Goal: Task Accomplishment & Management: Manage account settings

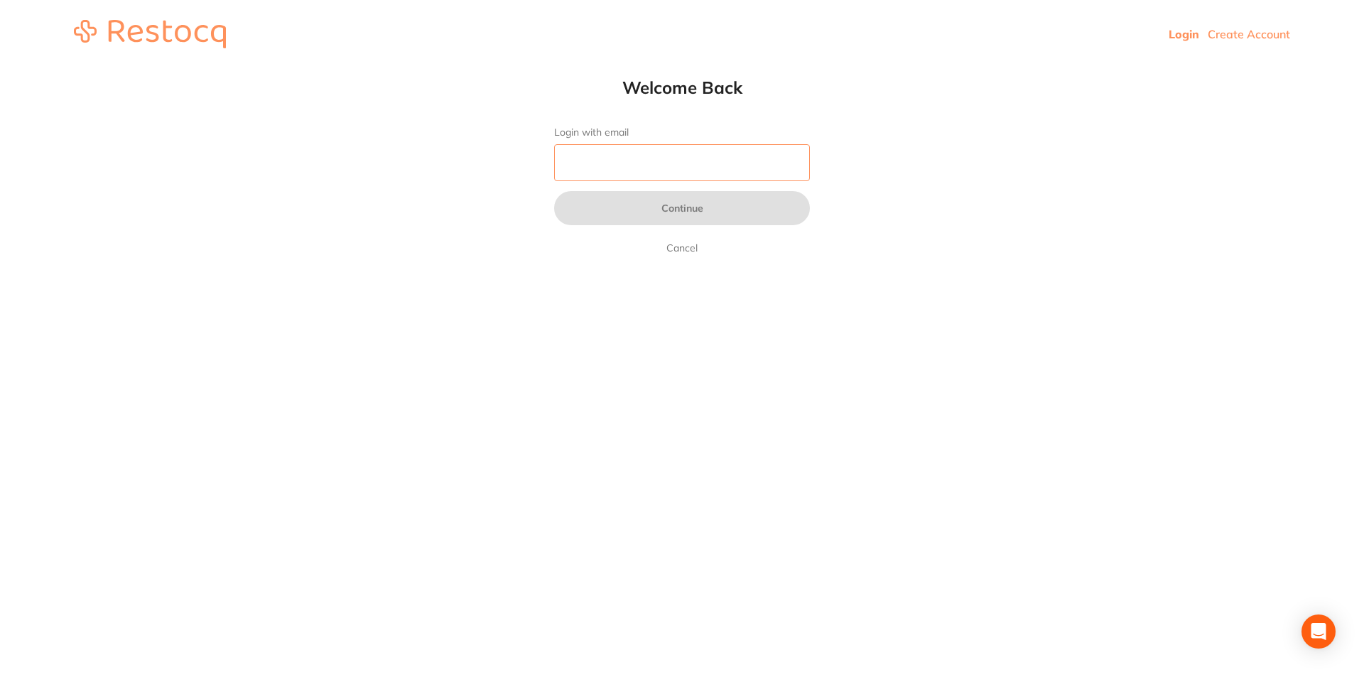
click at [671, 161] on input "Login with email" at bounding box center [682, 162] width 256 height 37
type input "[EMAIL_ADDRESS][DOMAIN_NAME]"
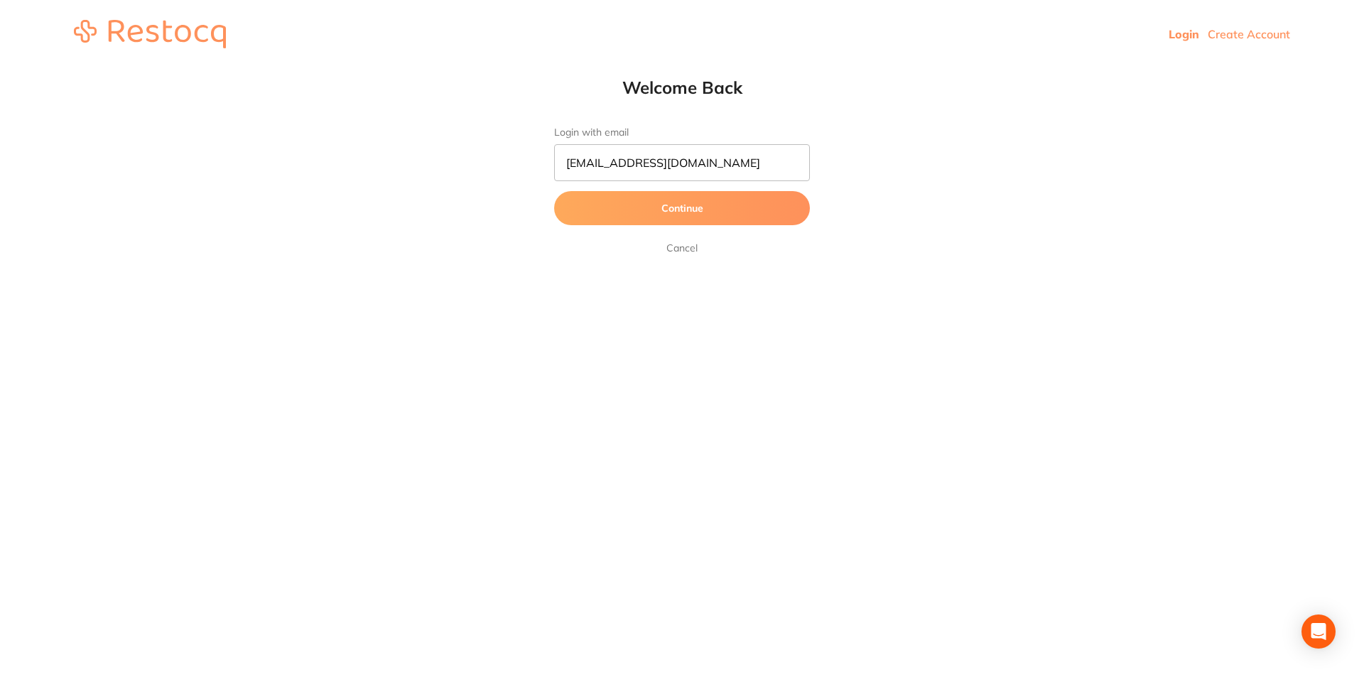
click at [648, 210] on button "Continue" at bounding box center [682, 208] width 256 height 34
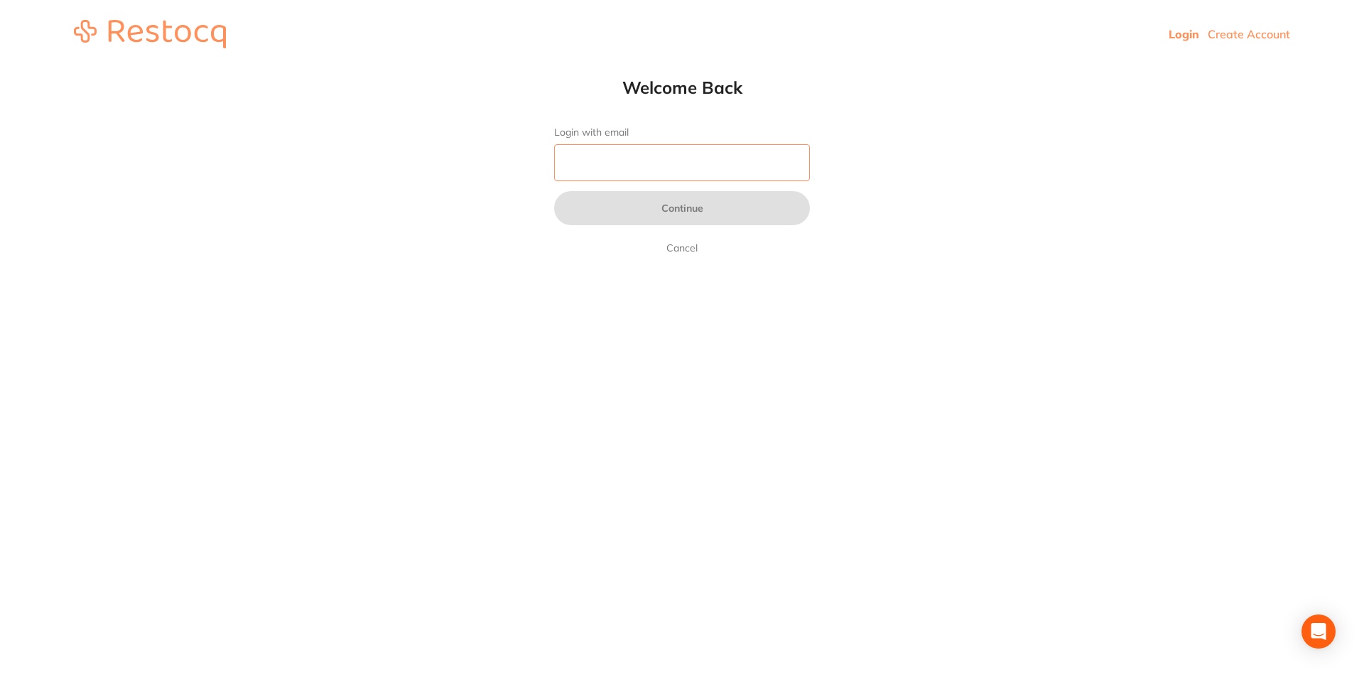
click at [646, 166] on input "Login with email" at bounding box center [682, 162] width 256 height 37
type input "[EMAIL_ADDRESS][DOMAIN_NAME]"
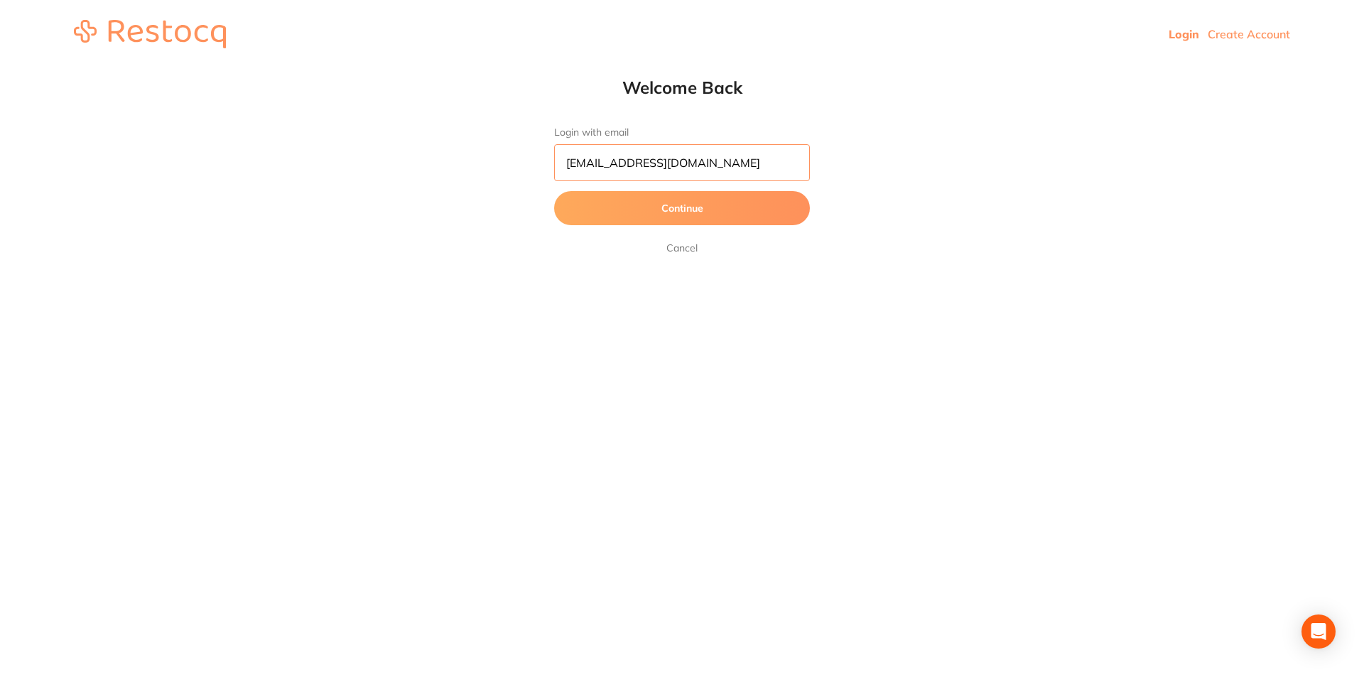
drag, startPoint x: 700, startPoint y: 165, endPoint x: 554, endPoint y: 163, distance: 146.4
click at [554, 163] on input "[EMAIL_ADDRESS][DOMAIN_NAME]" at bounding box center [682, 162] width 256 height 37
